Goal: Transaction & Acquisition: Purchase product/service

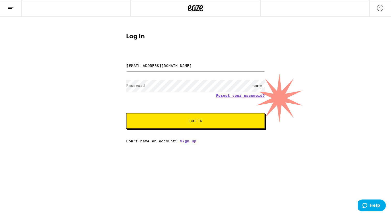
click at [188, 123] on span "Log In" at bounding box center [195, 121] width 97 height 4
click at [199, 123] on span "Log In" at bounding box center [196, 121] width 14 height 4
click at [189, 69] on input "[EMAIL_ADDRESS][DOMAIN_NAME]" at bounding box center [195, 66] width 139 height 12
click at [259, 85] on div "SHOW" at bounding box center [257, 86] width 16 height 12
click at [166, 62] on input "Email" at bounding box center [195, 66] width 139 height 12
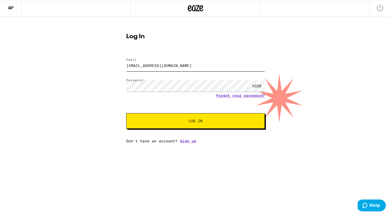
type input "[EMAIL_ADDRESS][DOMAIN_NAME]"
click at [178, 123] on span "Log In" at bounding box center [195, 121] width 97 height 4
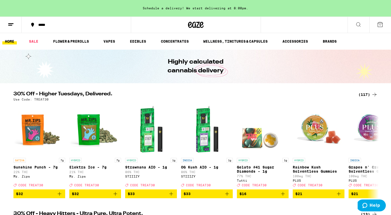
click at [358, 24] on icon at bounding box center [359, 24] width 6 height 6
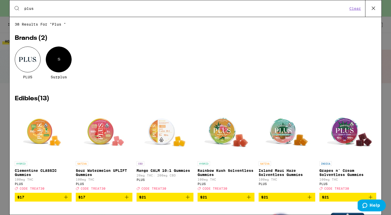
type input "plus"
click at [33, 63] on div at bounding box center [28, 60] width 26 height 26
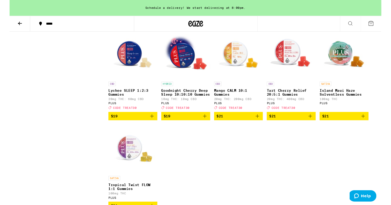
scroll to position [248, 0]
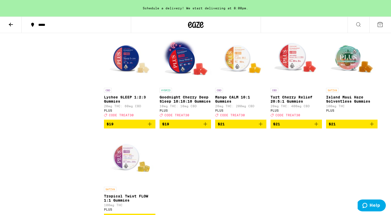
click at [83, 144] on div "Sale View Sale Items Only Potency Low Medium Very High Mostly CBD Strain Type C…" at bounding box center [58, 76] width 91 height 307
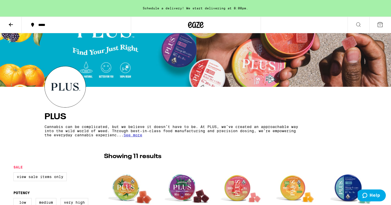
scroll to position [0, 0]
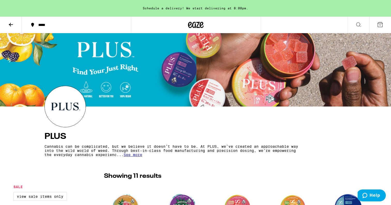
click at [41, 26] on div "*****" at bounding box center [79, 25] width 87 height 4
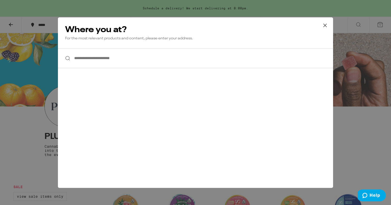
click at [94, 57] on input "**********" at bounding box center [195, 58] width 275 height 20
type input "*"
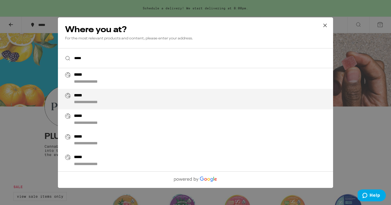
type input "**********"
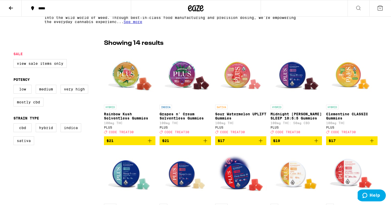
scroll to position [116, 0]
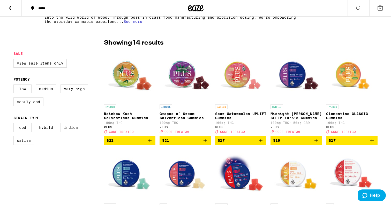
click at [249, 34] on div "PLUS Cannabis can be complicated, but we believe it doesn’t have to be. At PLUS…" at bounding box center [195, 190] width 391 height 580
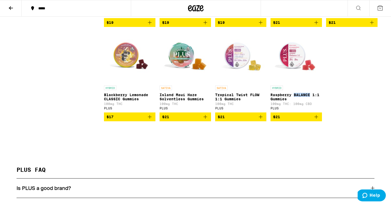
click at [292, 76] on img "Open page for Raspberry BALANCE 1:1 Gummies from PLUS" at bounding box center [296, 57] width 51 height 52
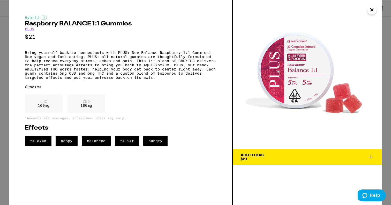
click at [268, 158] on span "Add To Bag $21" at bounding box center [308, 156] width 134 height 7
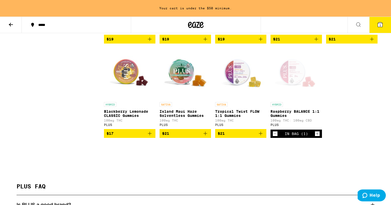
scroll to position [350, 0]
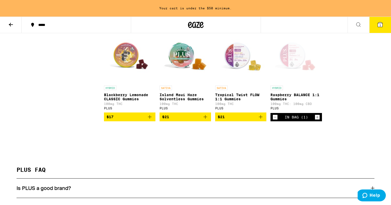
click at [318, 120] on icon "Increment" at bounding box center [317, 117] width 5 height 6
click at [381, 25] on icon at bounding box center [380, 24] width 5 height 5
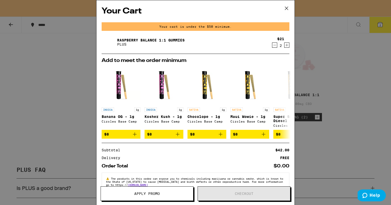
click at [286, 9] on icon at bounding box center [286, 8] width 3 height 3
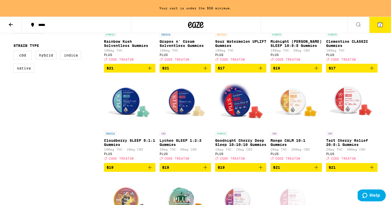
scroll to position [201, 0]
